Goal: Task Accomplishment & Management: Manage account settings

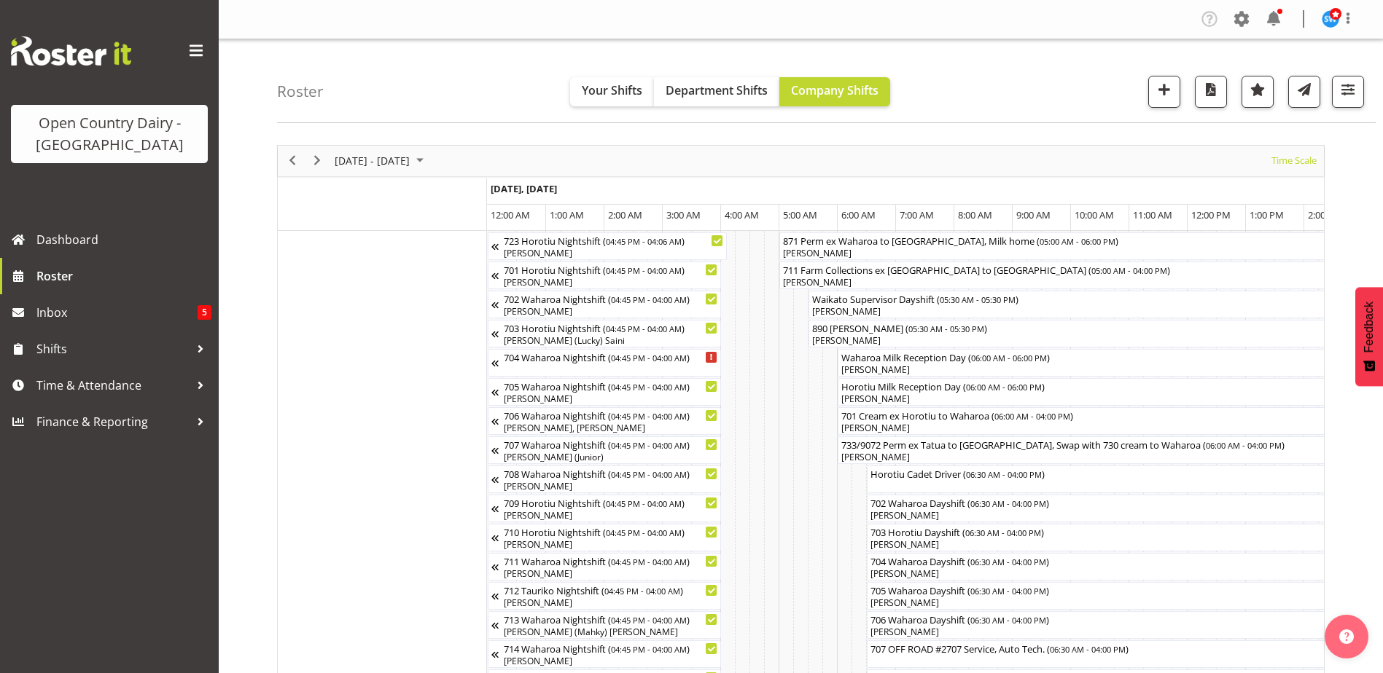
scroll to position [0, 7011]
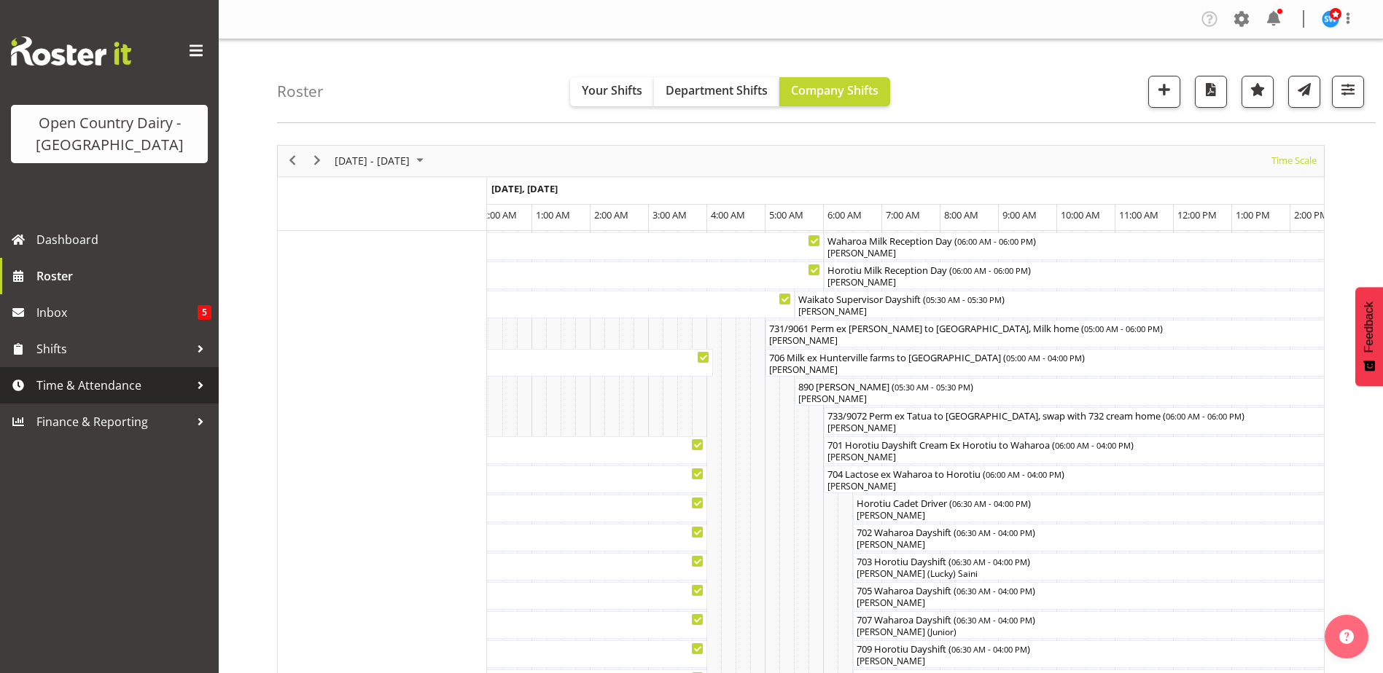
click at [82, 389] on span "Time & Attendance" at bounding box center [112, 386] width 153 height 22
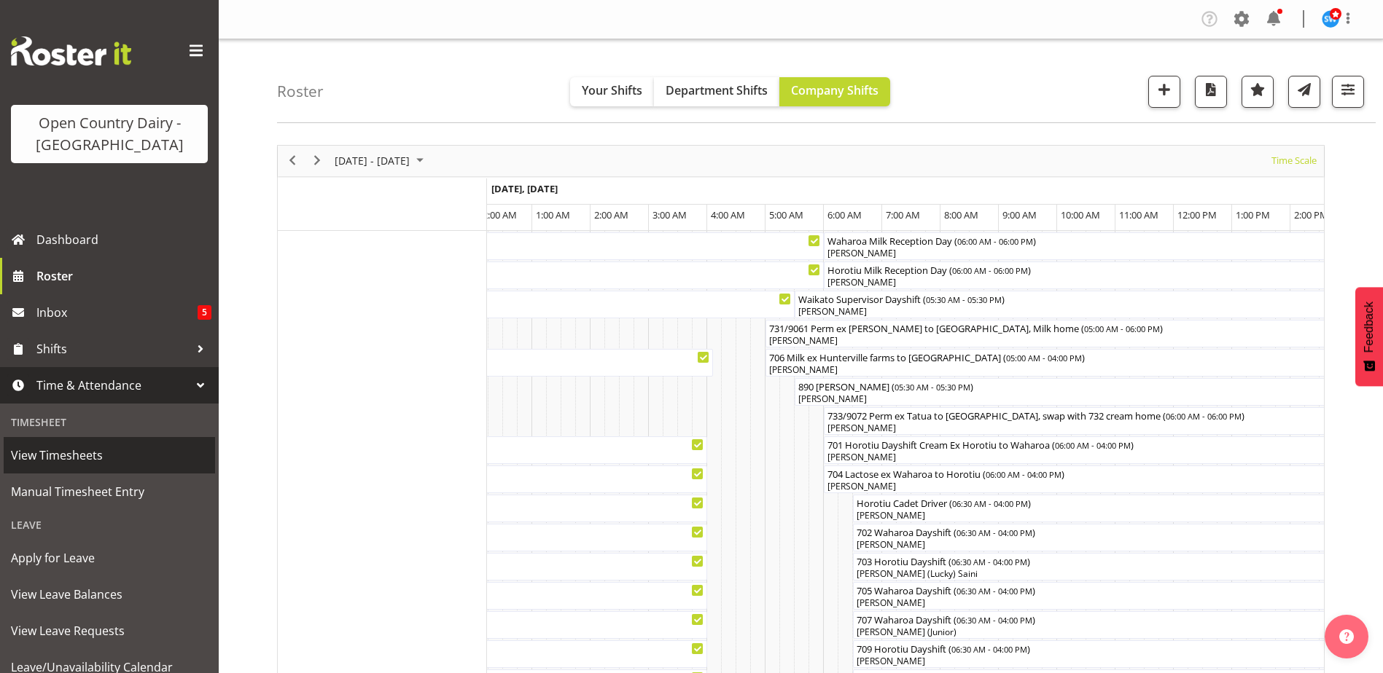
click at [63, 448] on span "View Timesheets" at bounding box center [109, 456] width 197 height 22
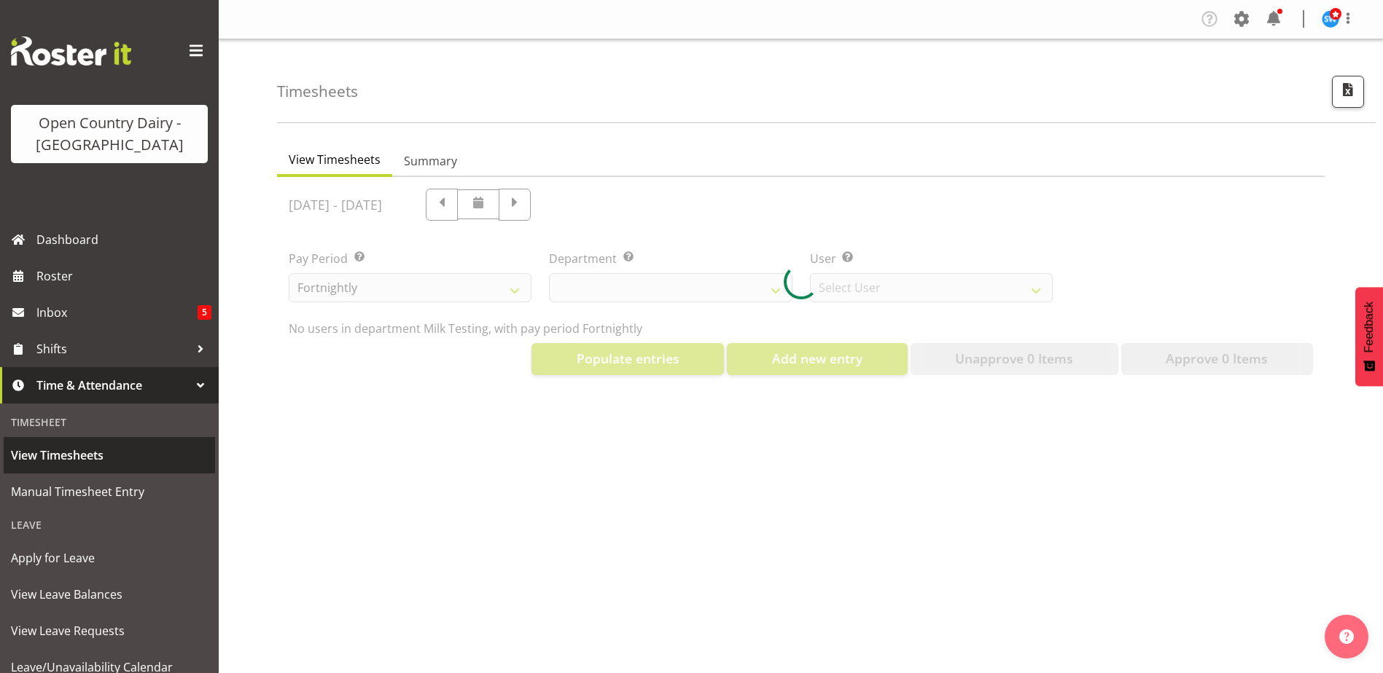
select select "733"
select select "7414"
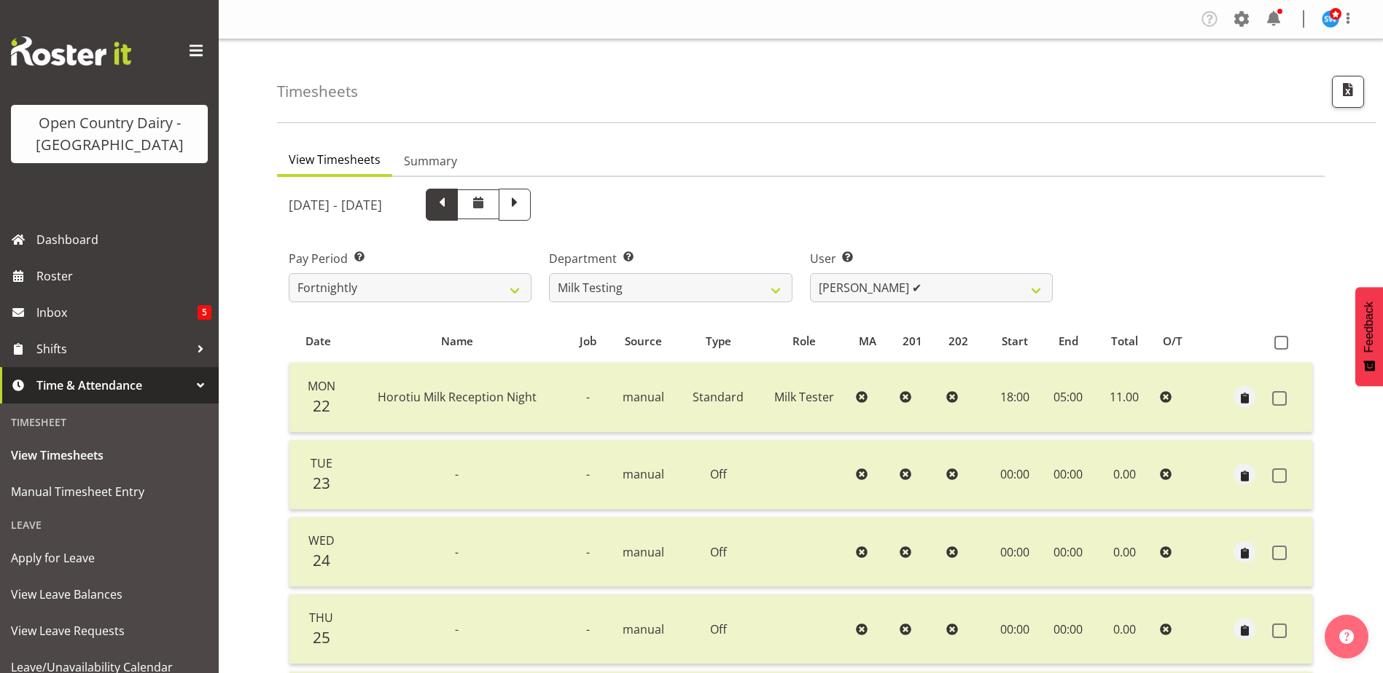
click at [451, 208] on span at bounding box center [441, 203] width 19 height 19
select select
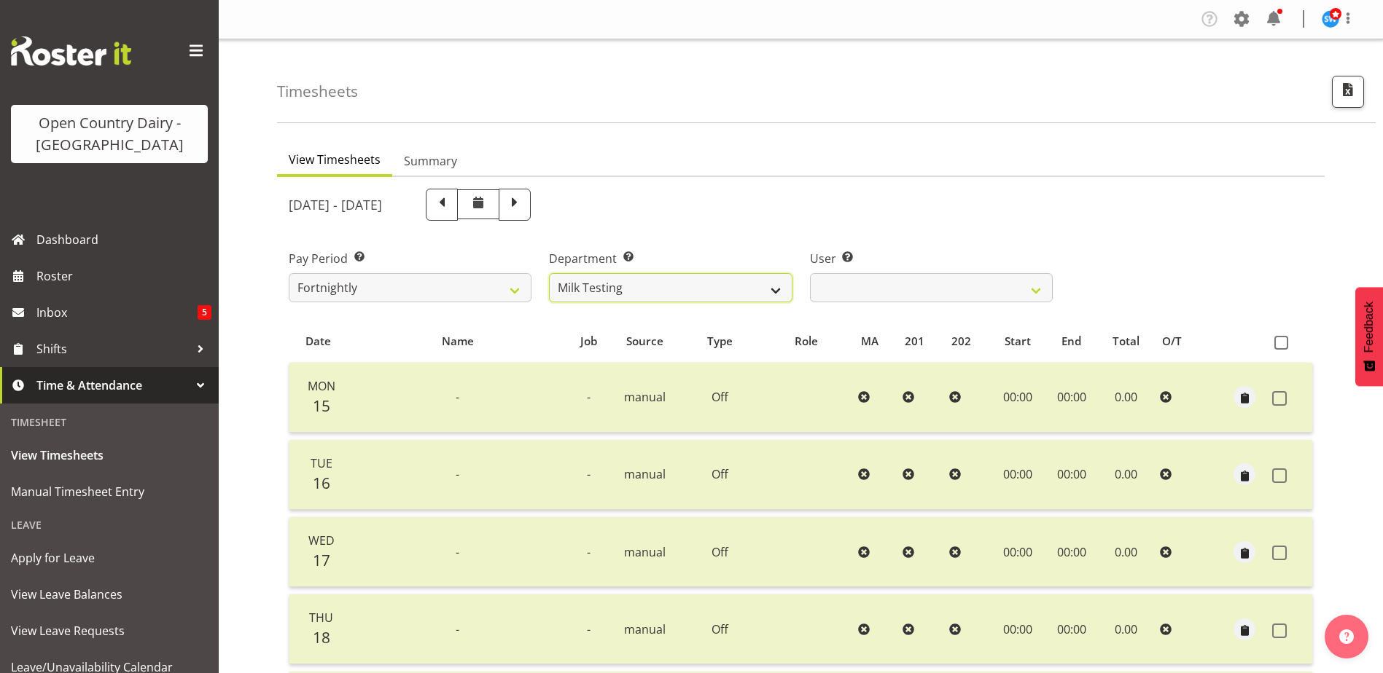
click at [770, 286] on select "701 702 703 704 705 706 707 708 709 710 711 712 713 714 715 716 717 718 719 720" at bounding box center [670, 287] width 243 height 29
select select "732"
click at [549, 273] on select "701 702 703 704 705 706 707 708 709 710 711 712 713 714 715 716 717 718 719 720" at bounding box center [670, 287] width 243 height 29
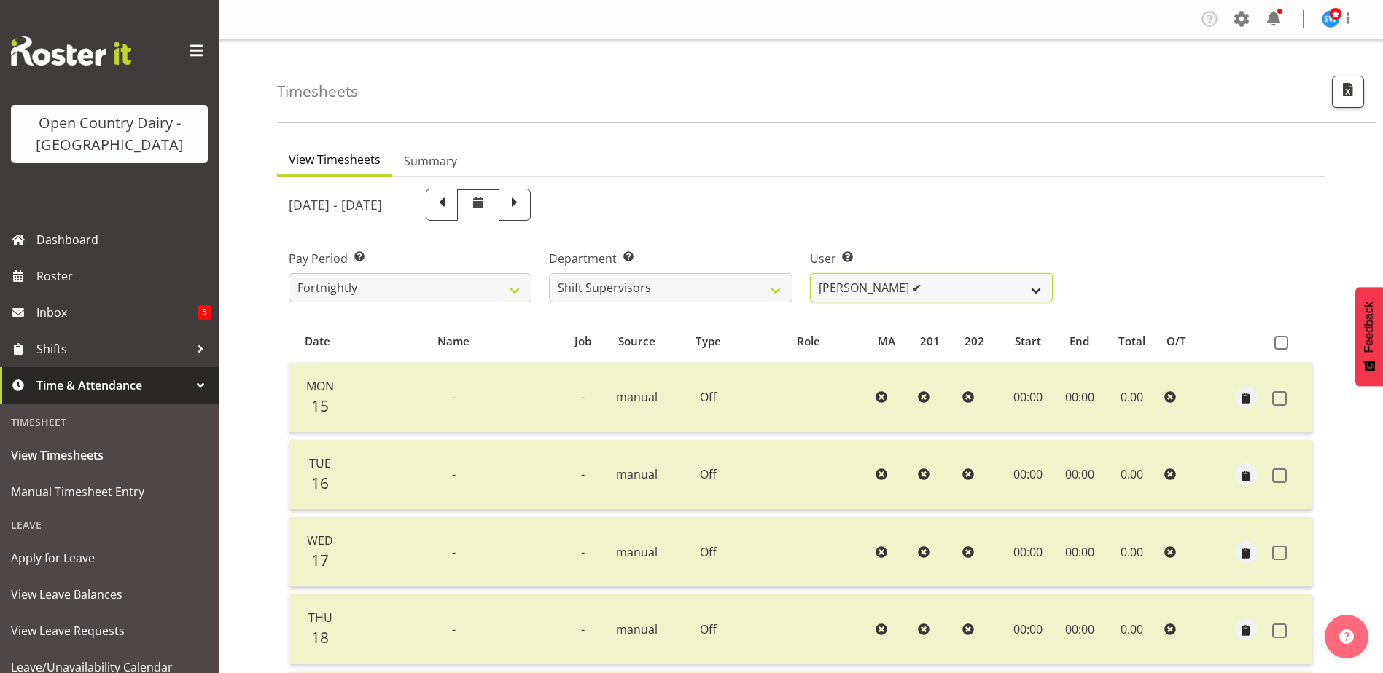
click at [980, 281] on select "[PERSON_NAME] ✔ [PERSON_NAME] ✔ [PERSON_NAME] ✔ [PERSON_NAME] ✔" at bounding box center [931, 287] width 243 height 29
select select "10217"
click at [810, 273] on select "[PERSON_NAME] ✔ [PERSON_NAME] ✔ [PERSON_NAME] ✔ [PERSON_NAME] ✔" at bounding box center [931, 287] width 243 height 29
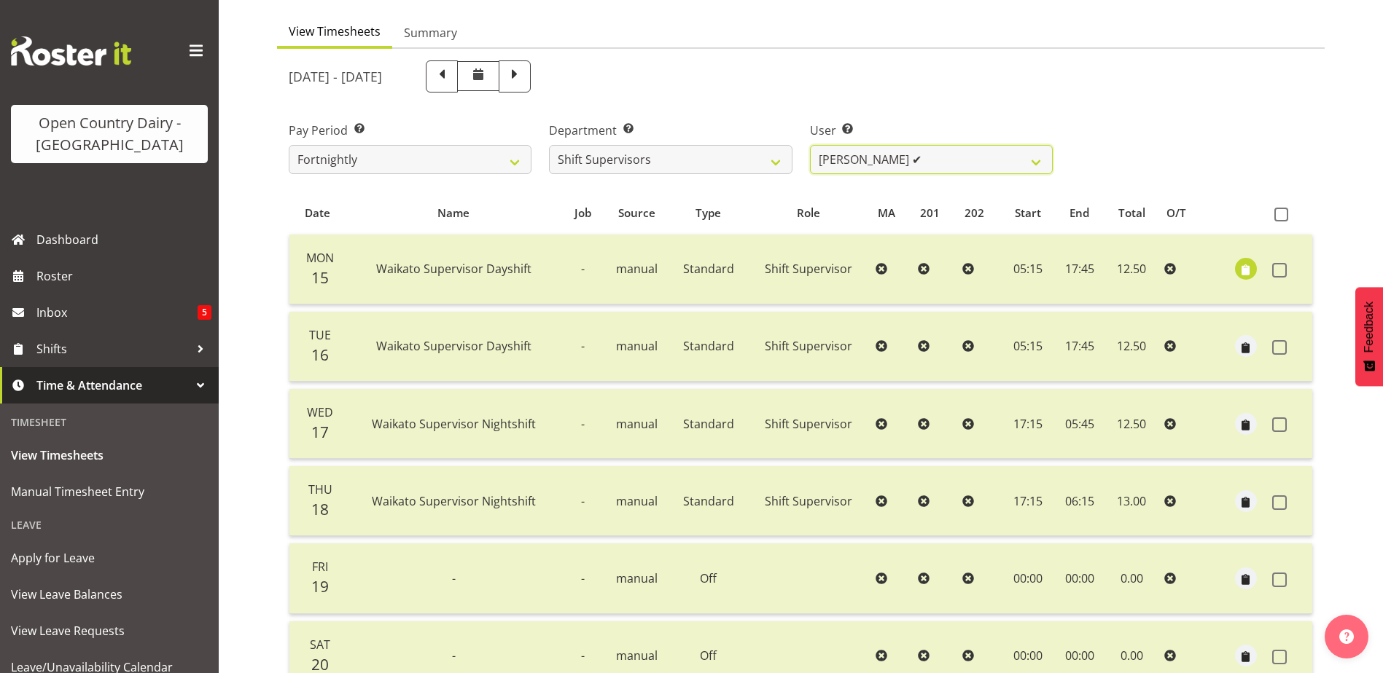
scroll to position [146, 0]
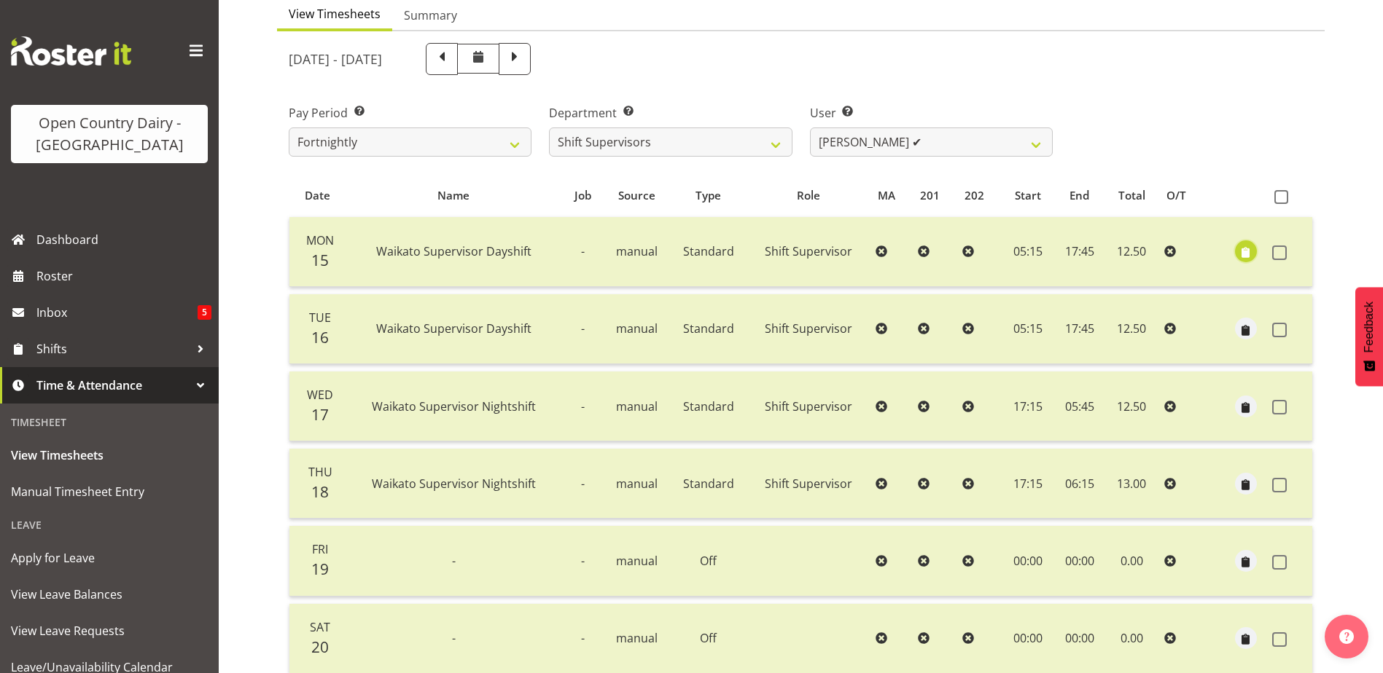
click at [1240, 249] on span "button" at bounding box center [1245, 253] width 17 height 17
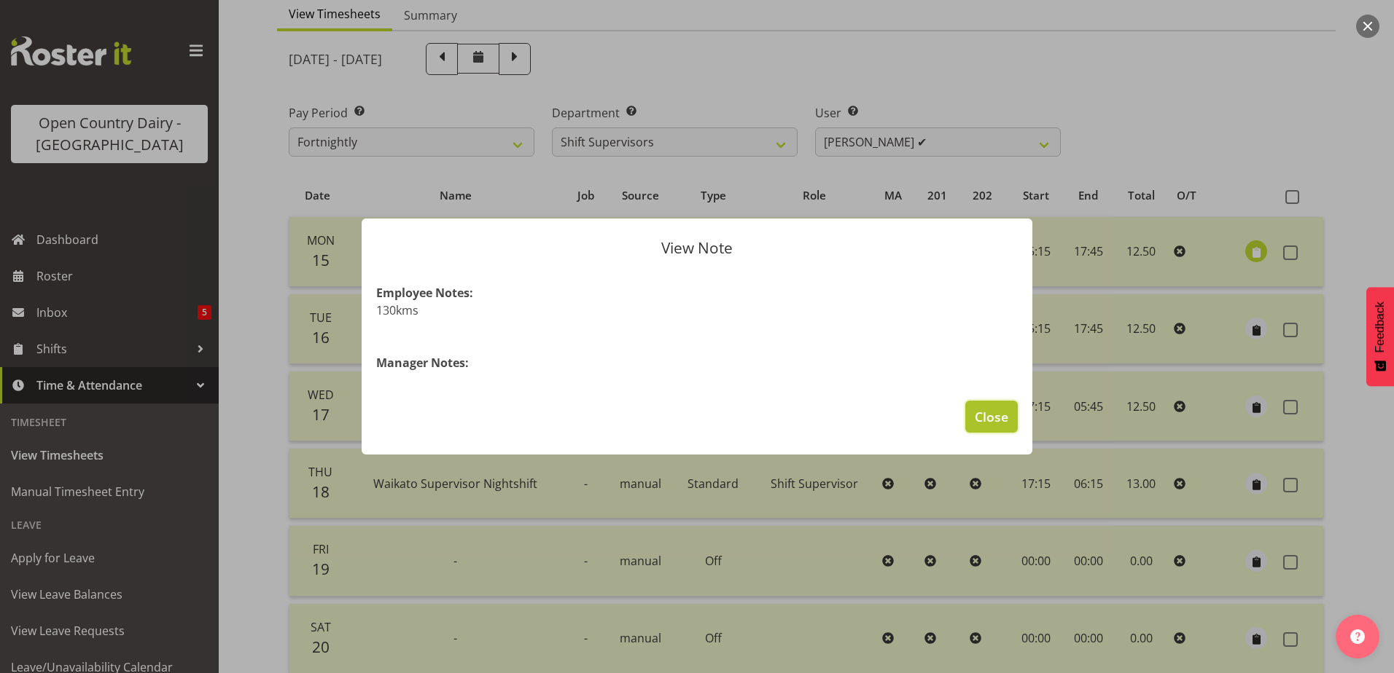
click at [981, 413] on span "Close" at bounding box center [991, 416] width 34 height 19
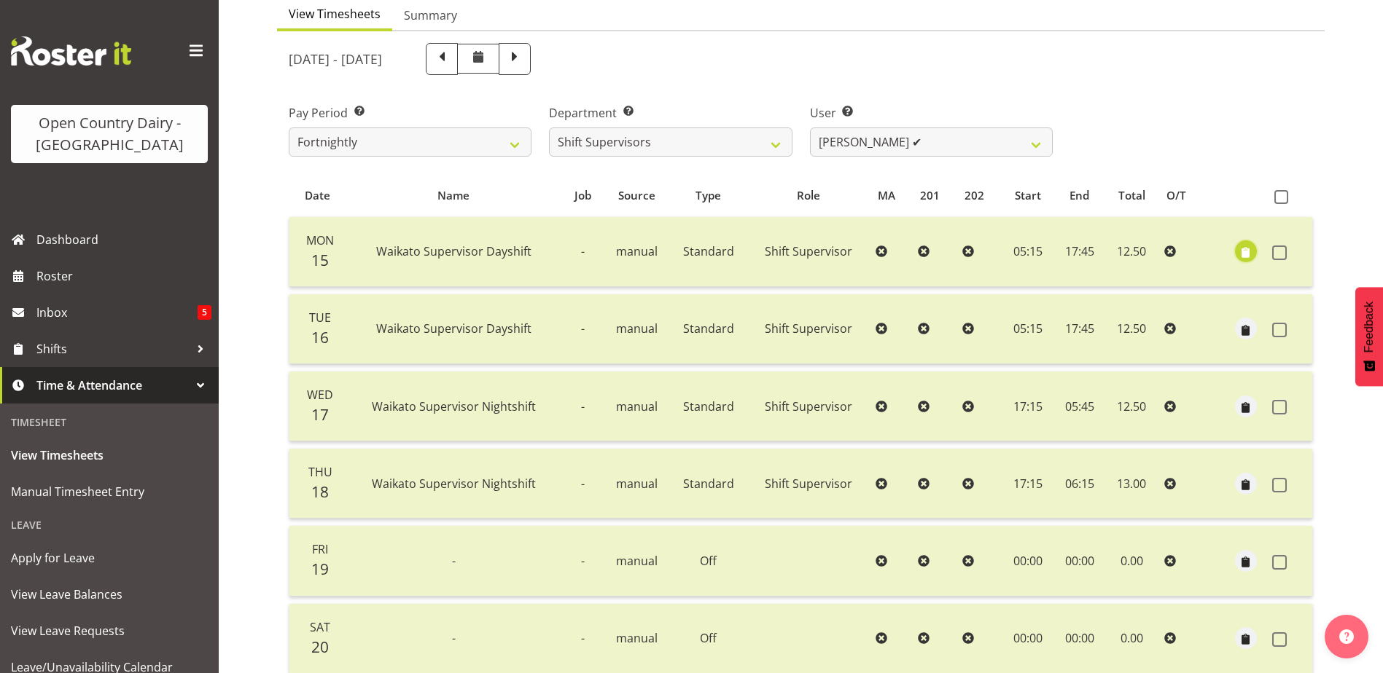
click at [1242, 245] on span "button" at bounding box center [1245, 253] width 17 height 17
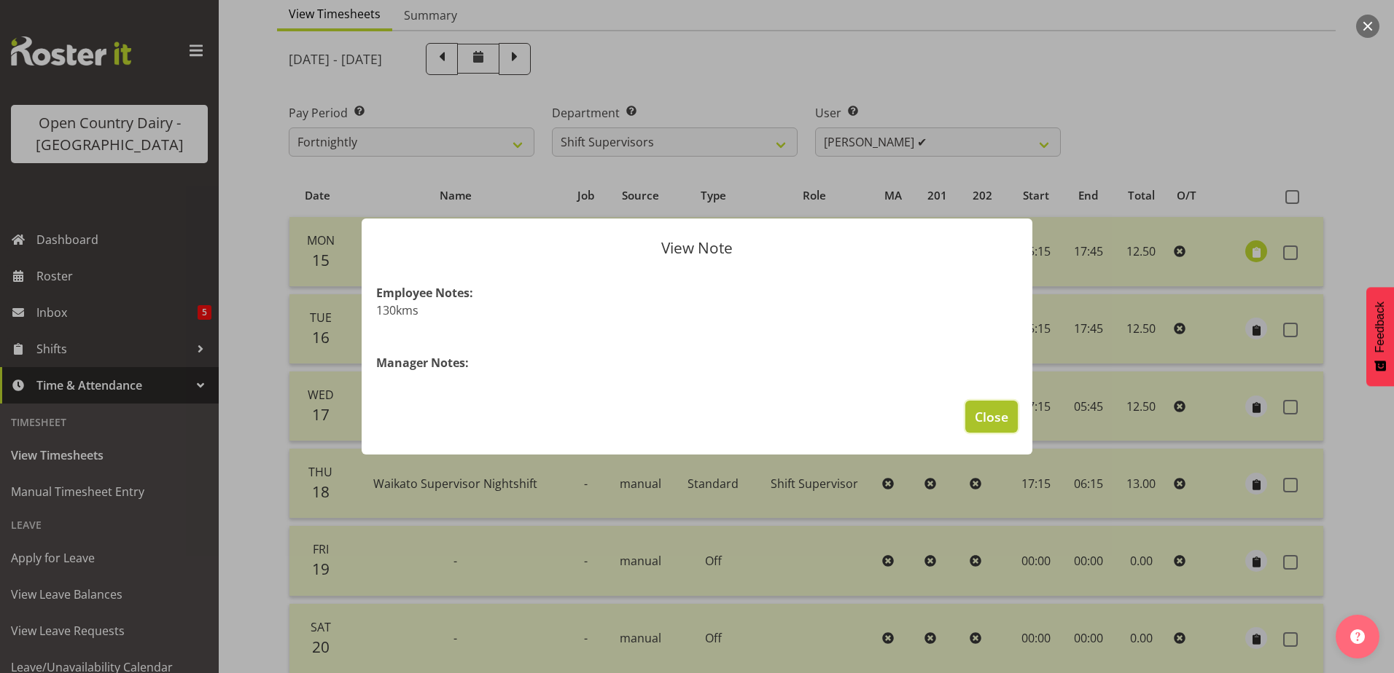
click at [988, 413] on span "Close" at bounding box center [991, 416] width 34 height 19
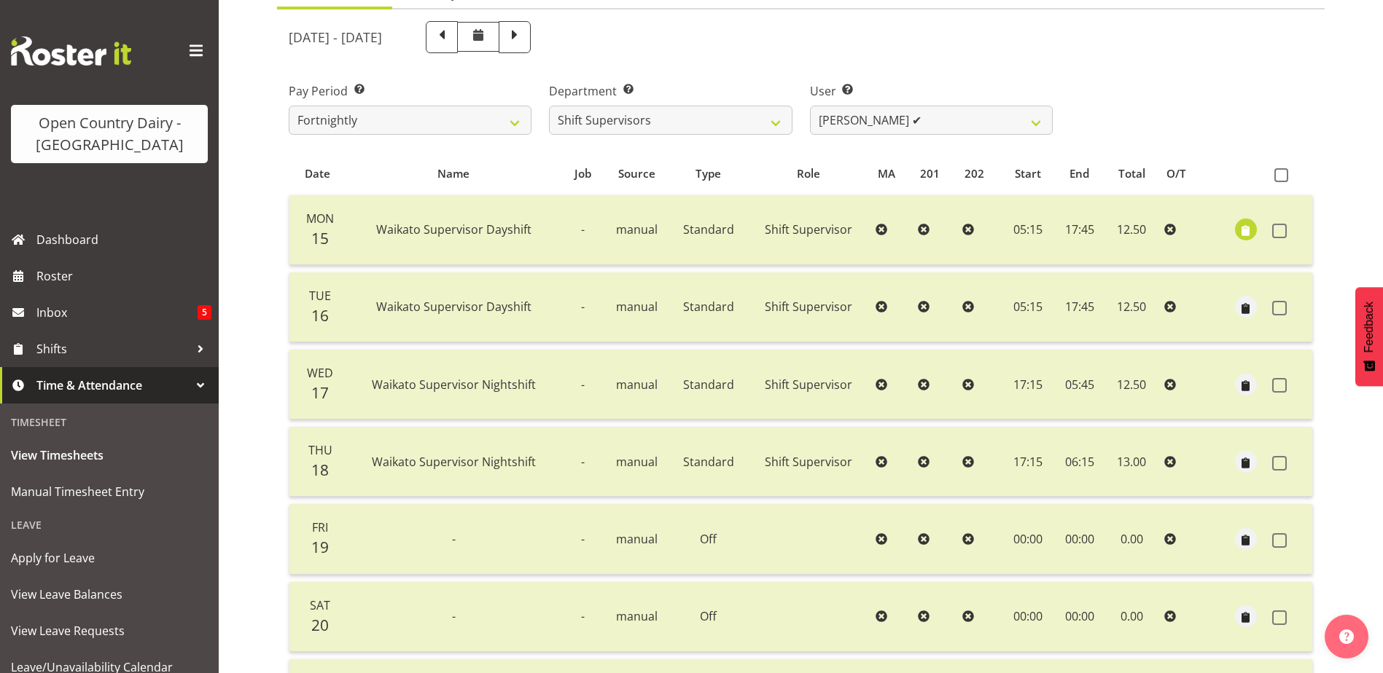
scroll to position [49, 0]
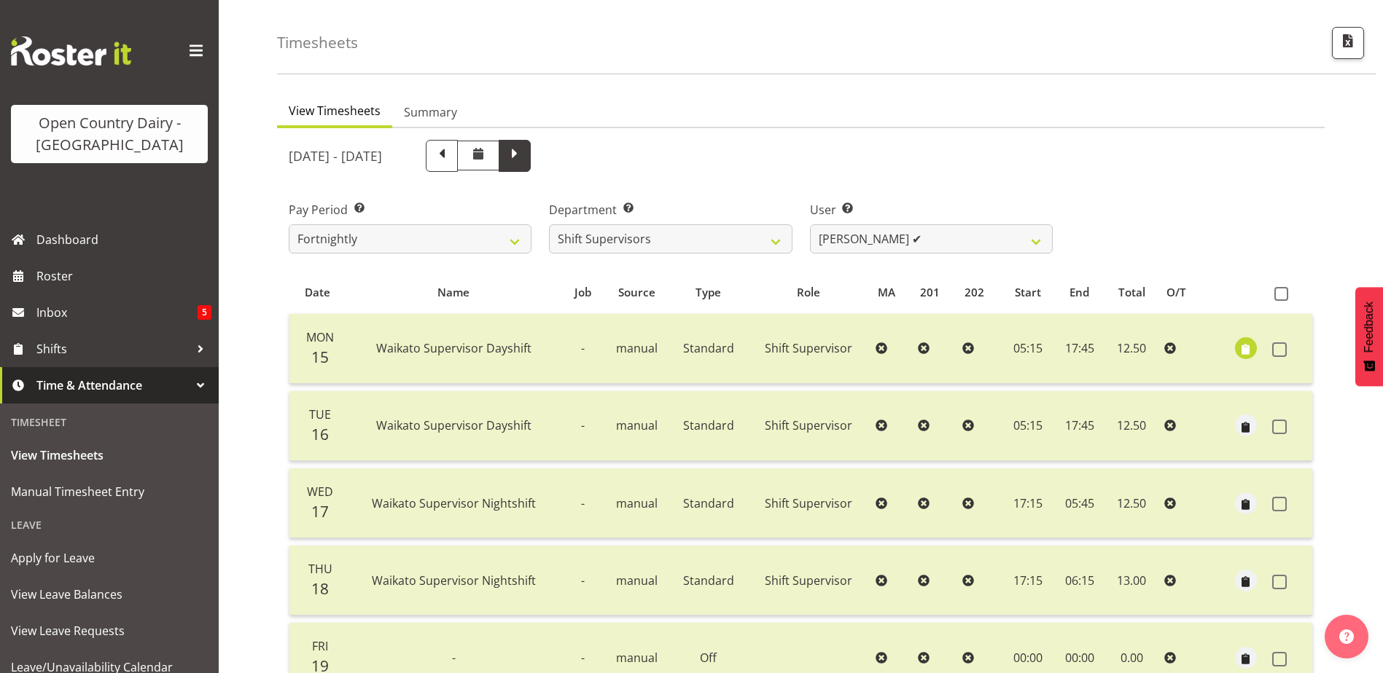
click at [524, 156] on span at bounding box center [514, 154] width 19 height 19
select select
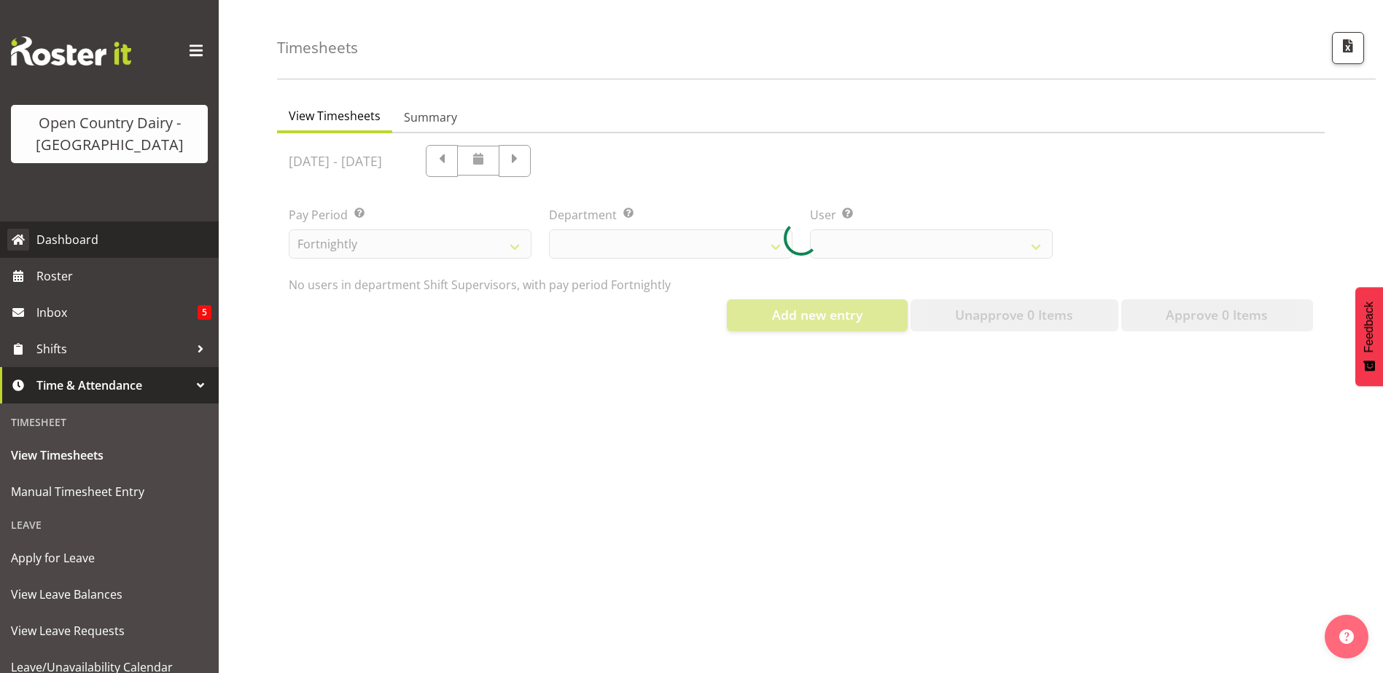
select select "732"
select select "10217"
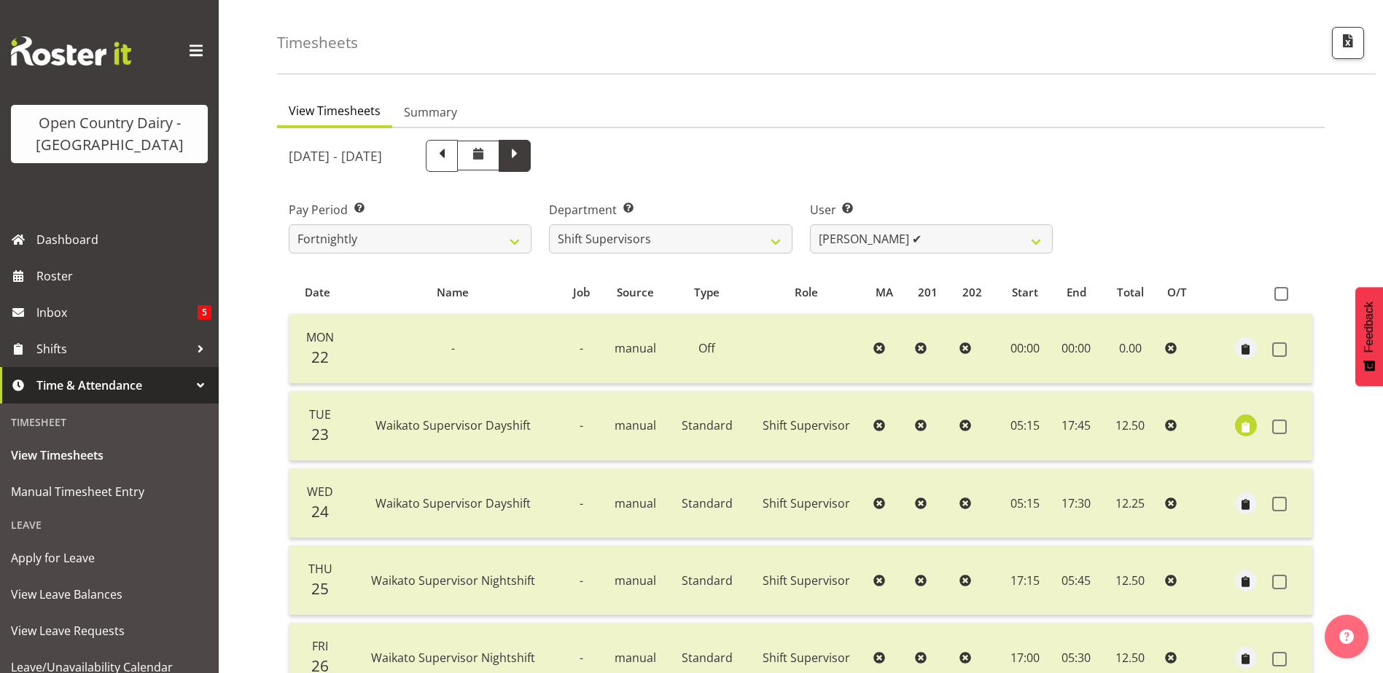
click at [524, 161] on span at bounding box center [514, 154] width 19 height 19
select select
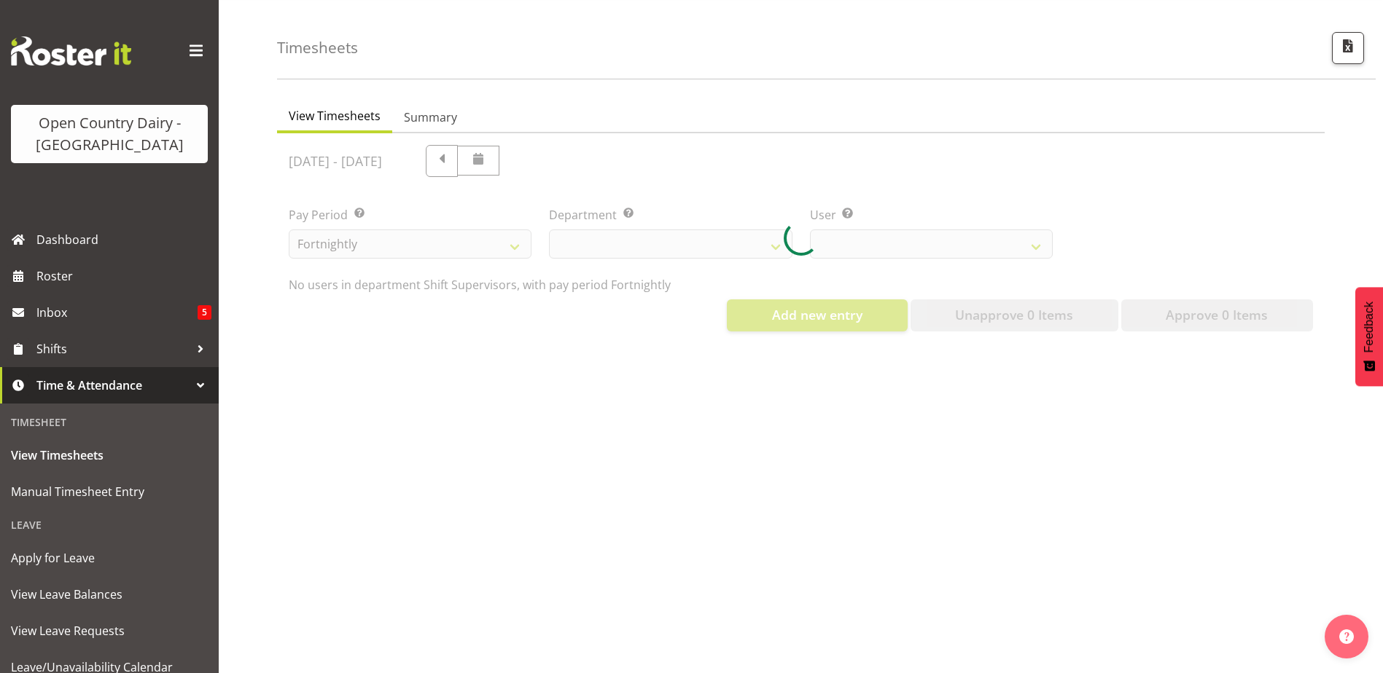
select select "732"
select select "10217"
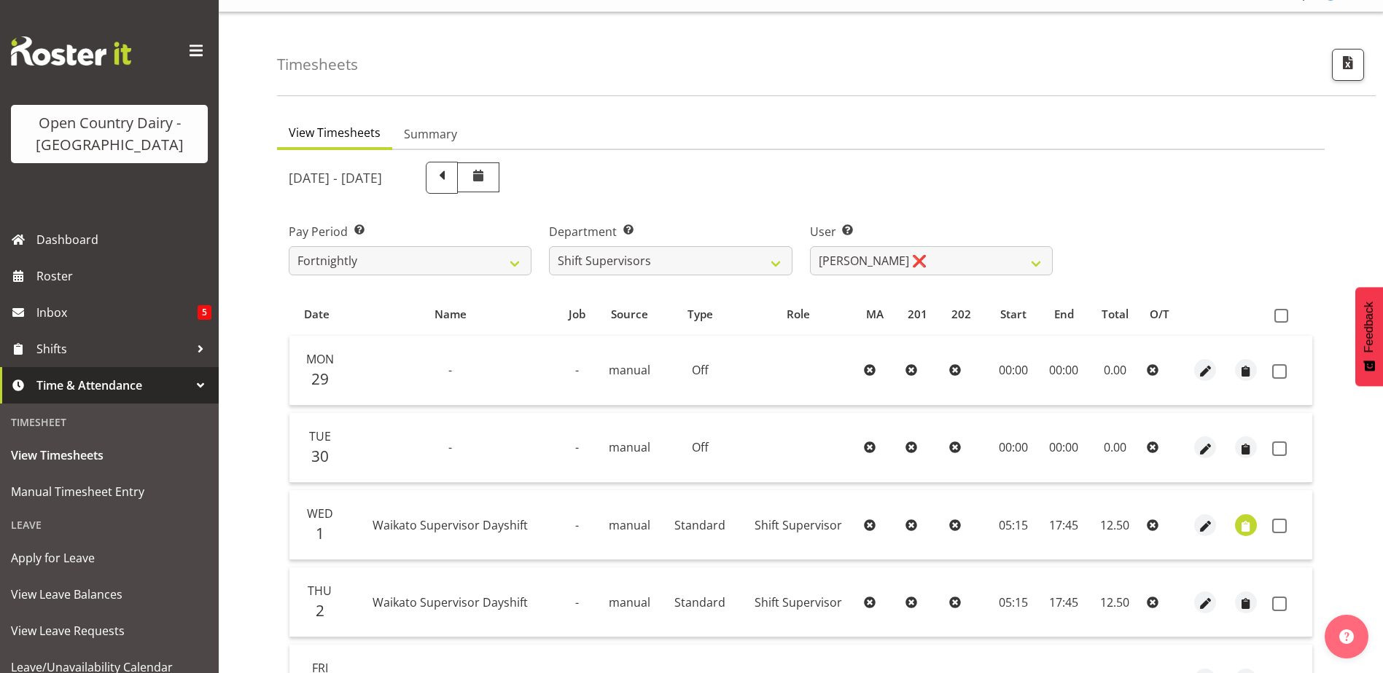
scroll to position [0, 0]
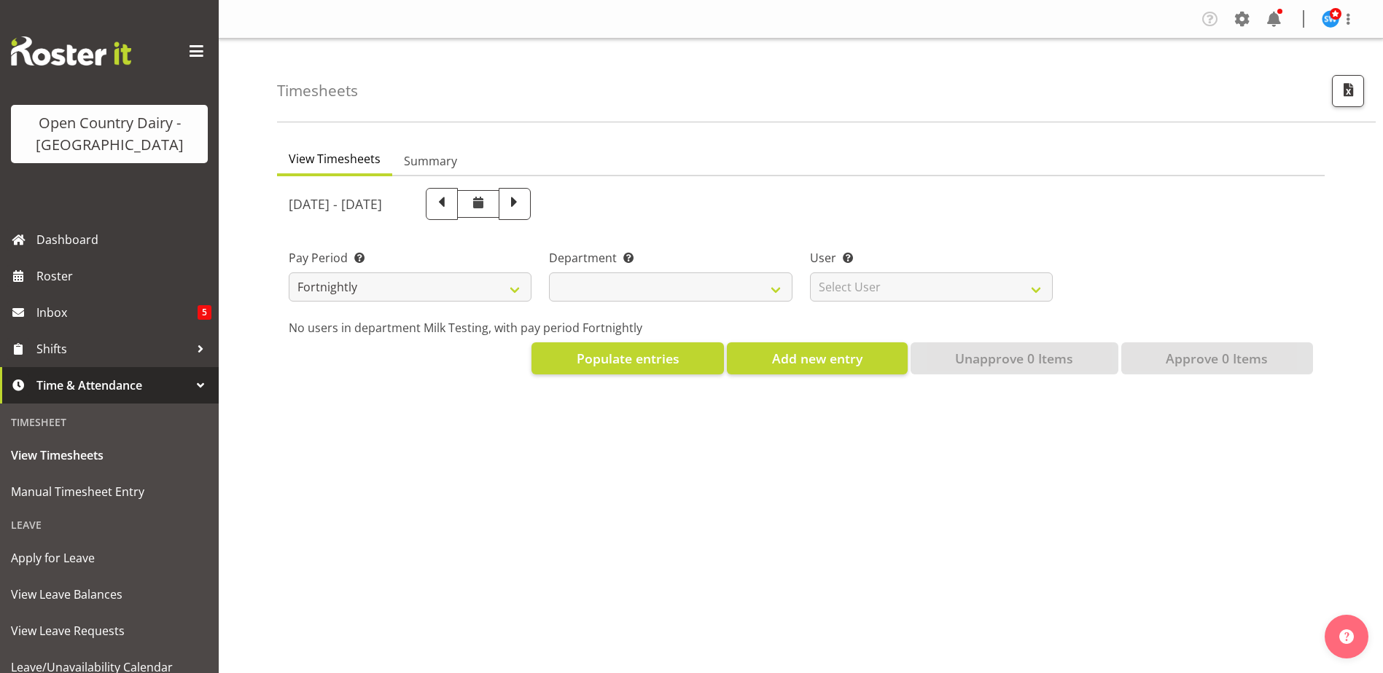
select select "733"
select select "7414"
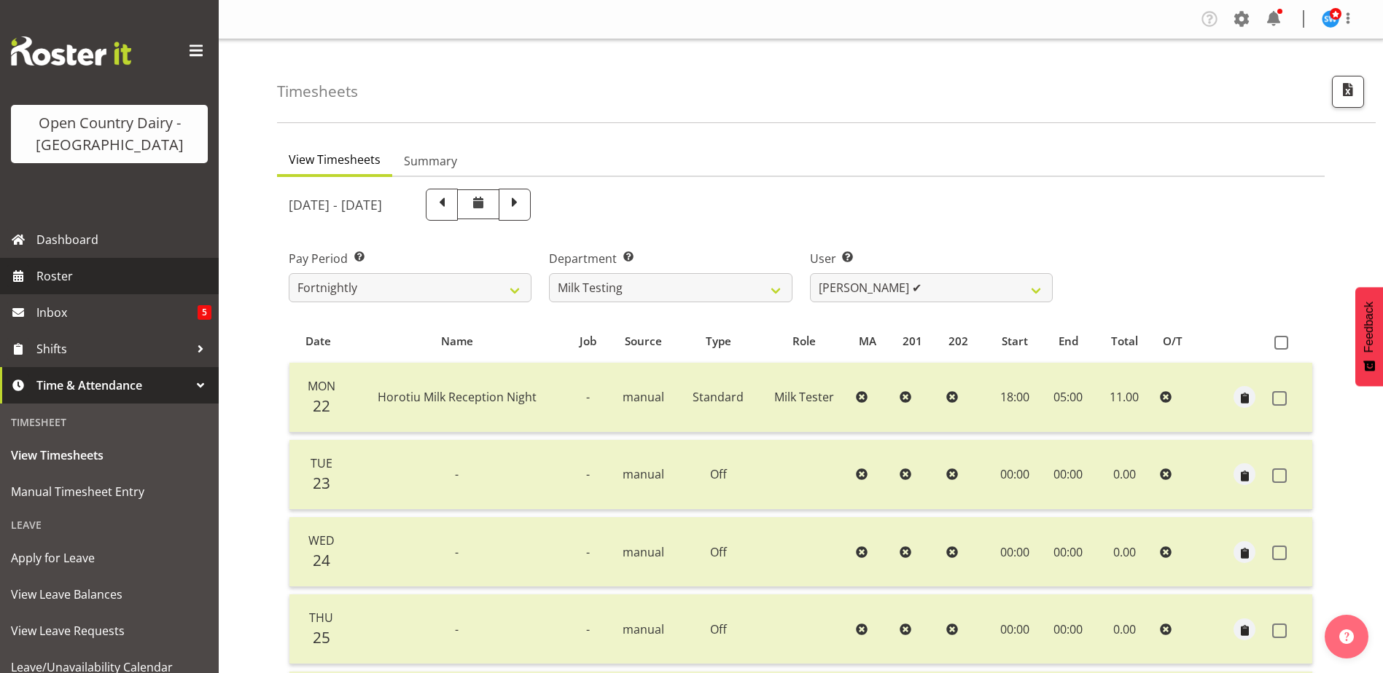
click at [55, 273] on span "Roster" at bounding box center [123, 276] width 175 height 22
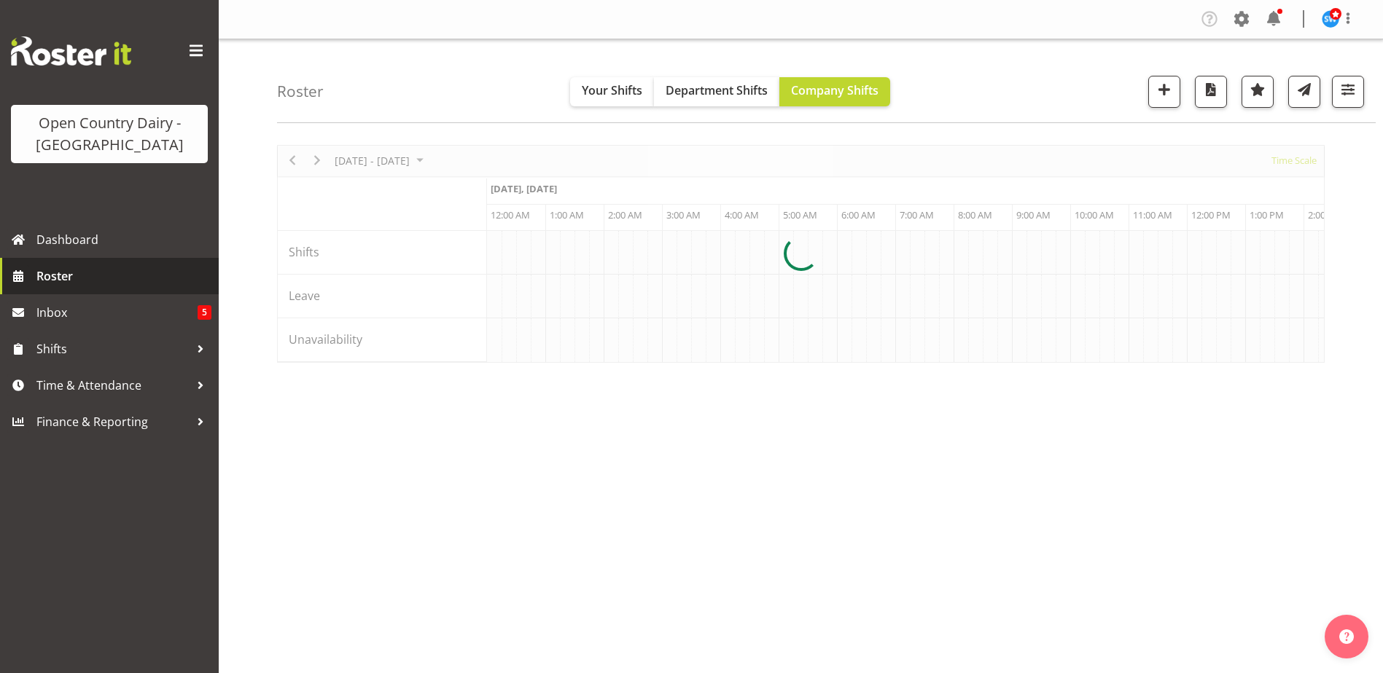
scroll to position [0, 6997]
